Goal: Information Seeking & Learning: Compare options

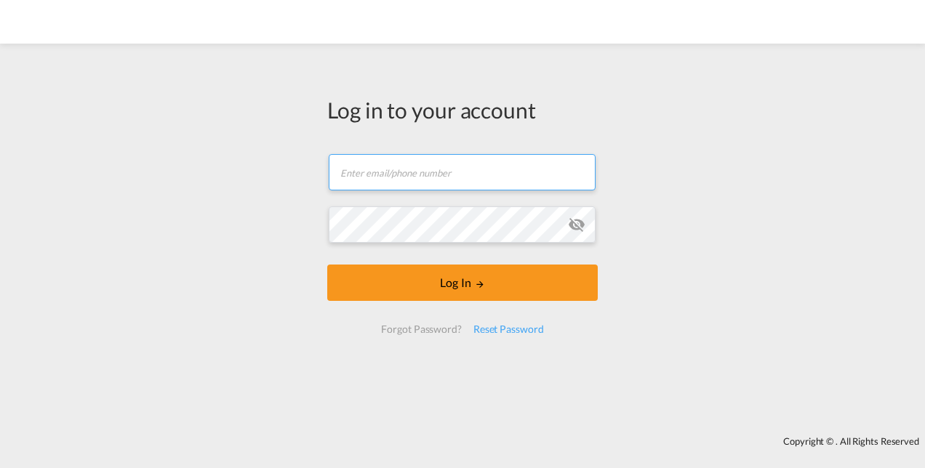
click at [408, 180] on input "text" at bounding box center [462, 172] width 267 height 36
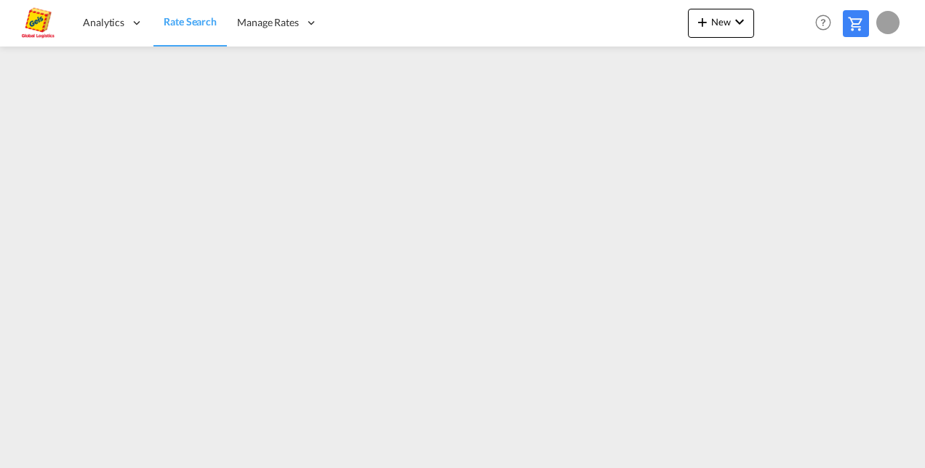
type input "f"
click at [896, 20] on md-menu "F My Profile Logout" at bounding box center [889, 17] width 27 height 34
click at [885, 29] on div "F" at bounding box center [887, 22] width 23 height 23
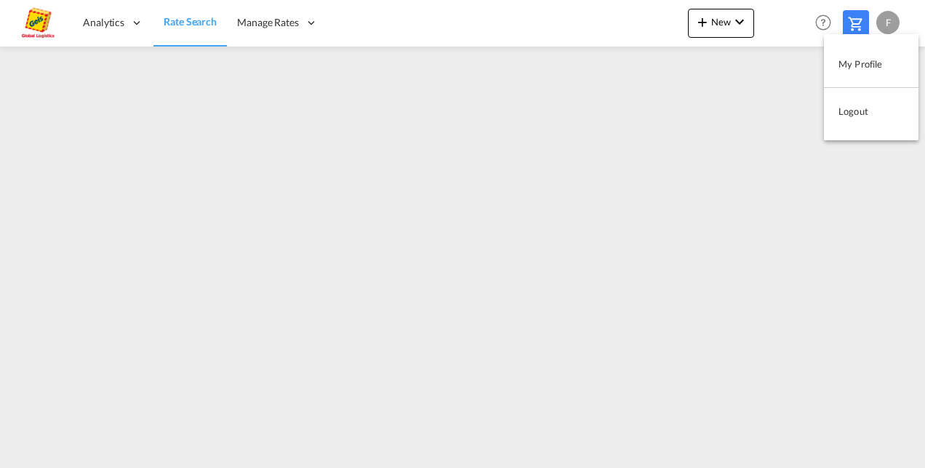
click at [856, 108] on button "Logout" at bounding box center [871, 111] width 95 height 29
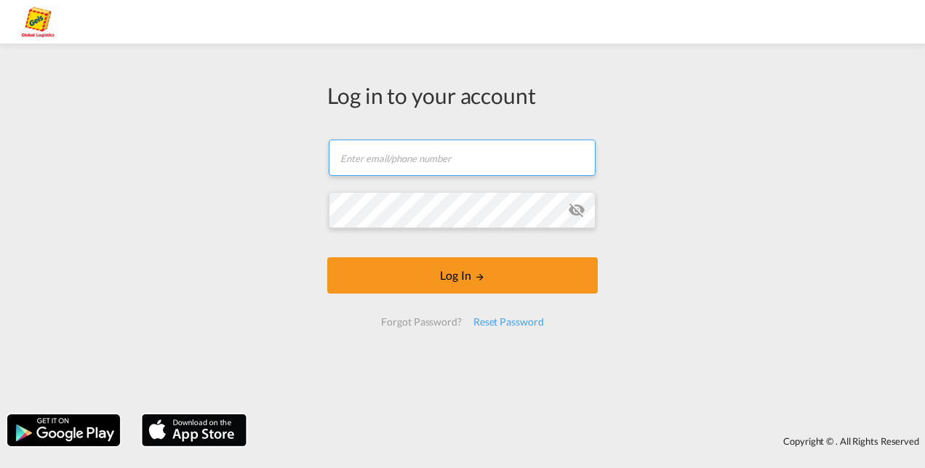
click at [400, 162] on input "text" at bounding box center [462, 158] width 267 height 36
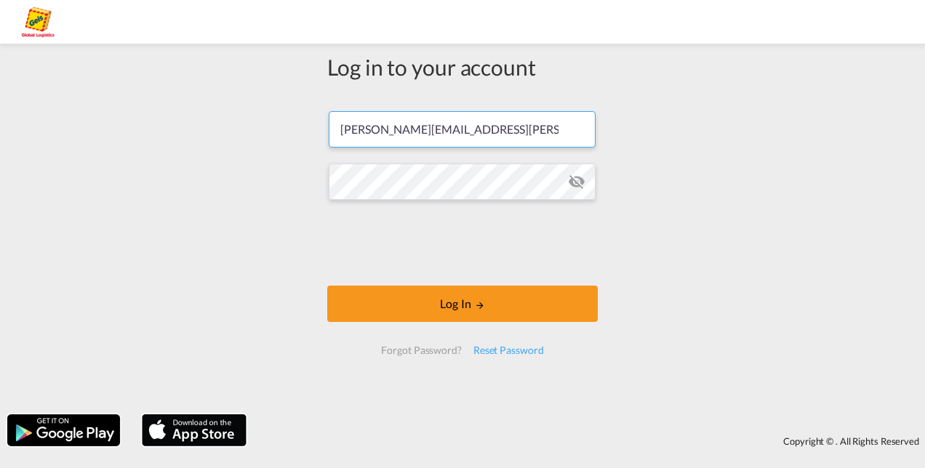
type input "[PERSON_NAME][EMAIL_ADDRESS][PERSON_NAME][DOMAIN_NAME]"
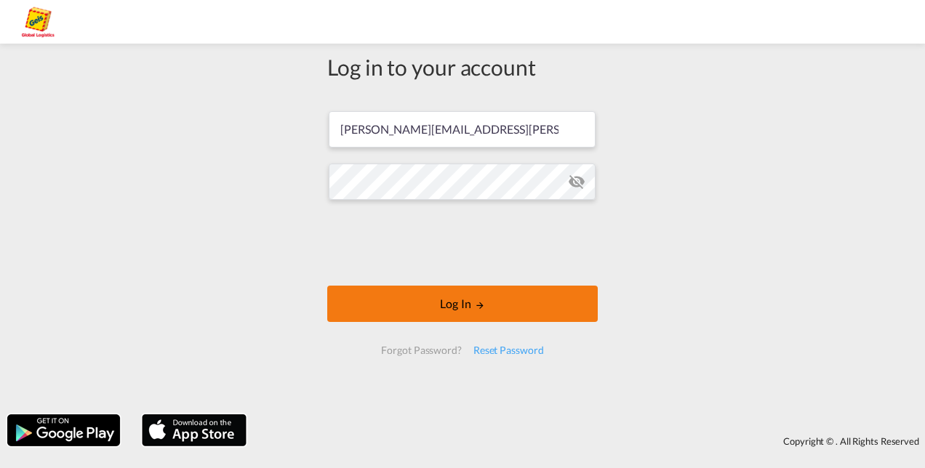
click at [436, 305] on button "Log In" at bounding box center [462, 304] width 270 height 36
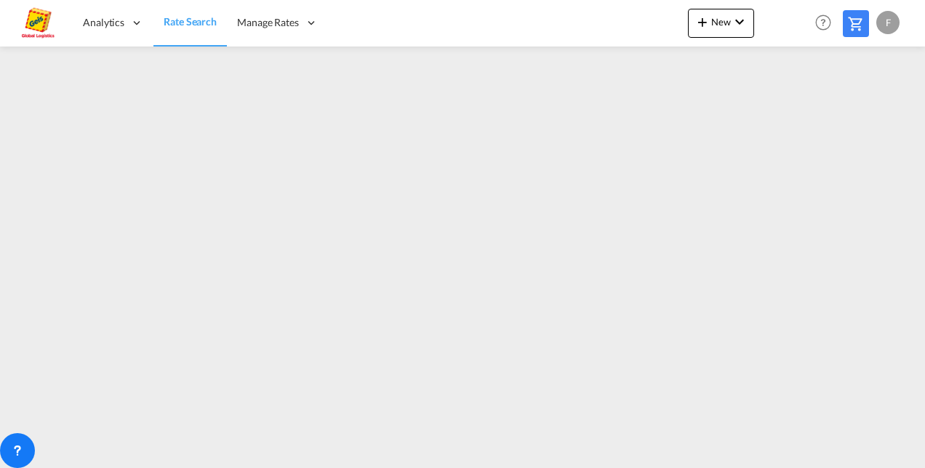
click at [386, 22] on div "Analytics Reports Dashboard Rate Search Manage Rates Contract Rates My Rate Fil…" at bounding box center [462, 22] width 881 height 45
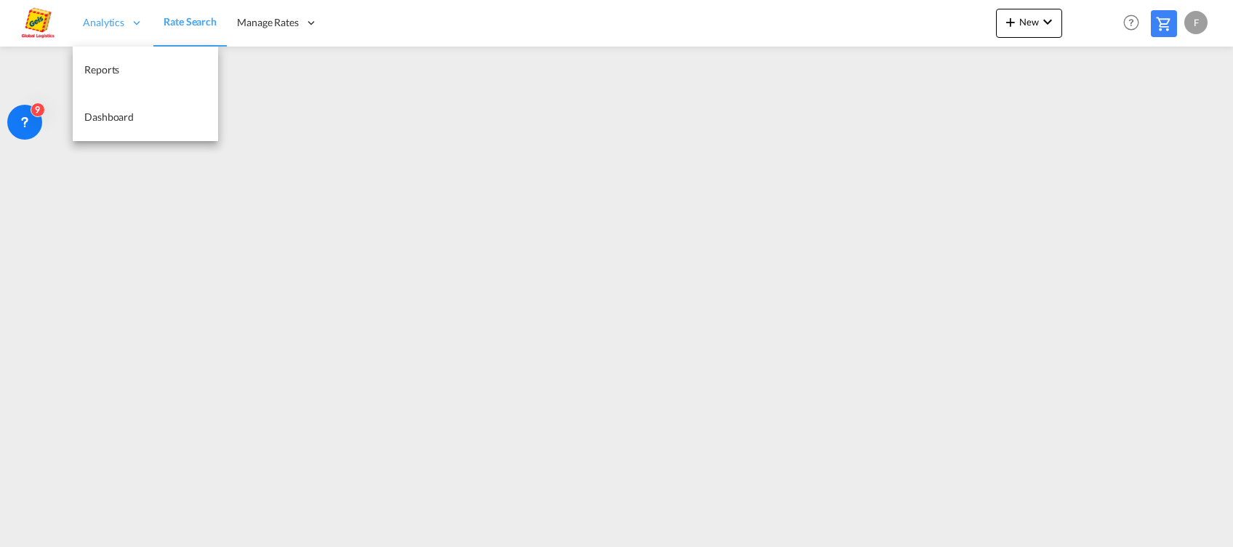
click at [108, 28] on span "Analytics" at bounding box center [103, 22] width 41 height 15
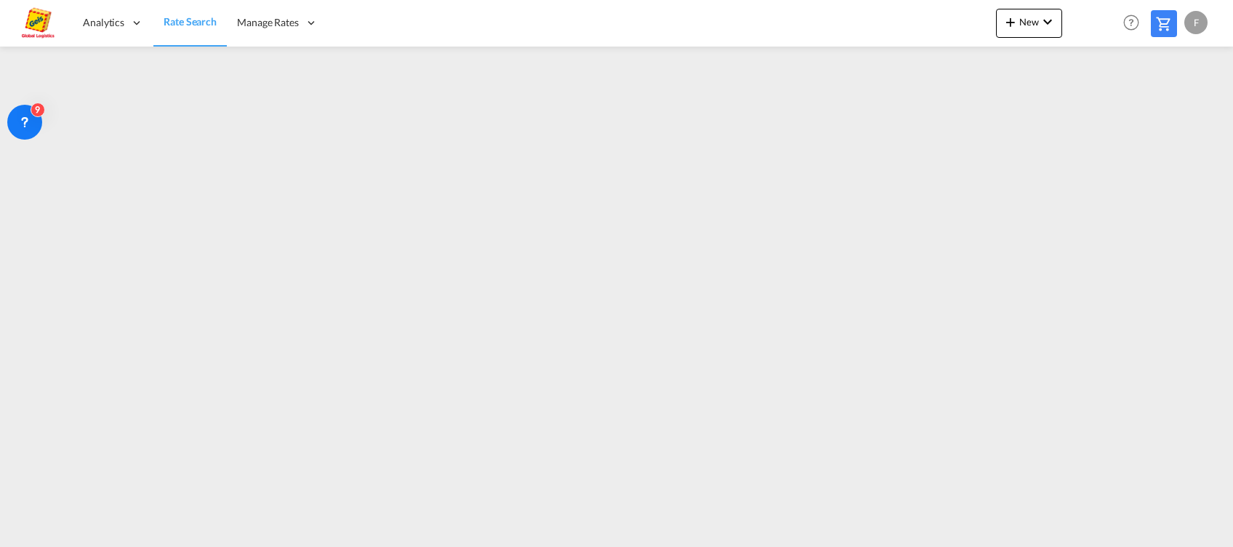
click at [167, 20] on span "Rate Search" at bounding box center [190, 21] width 53 height 12
